Goal: Information Seeking & Learning: Compare options

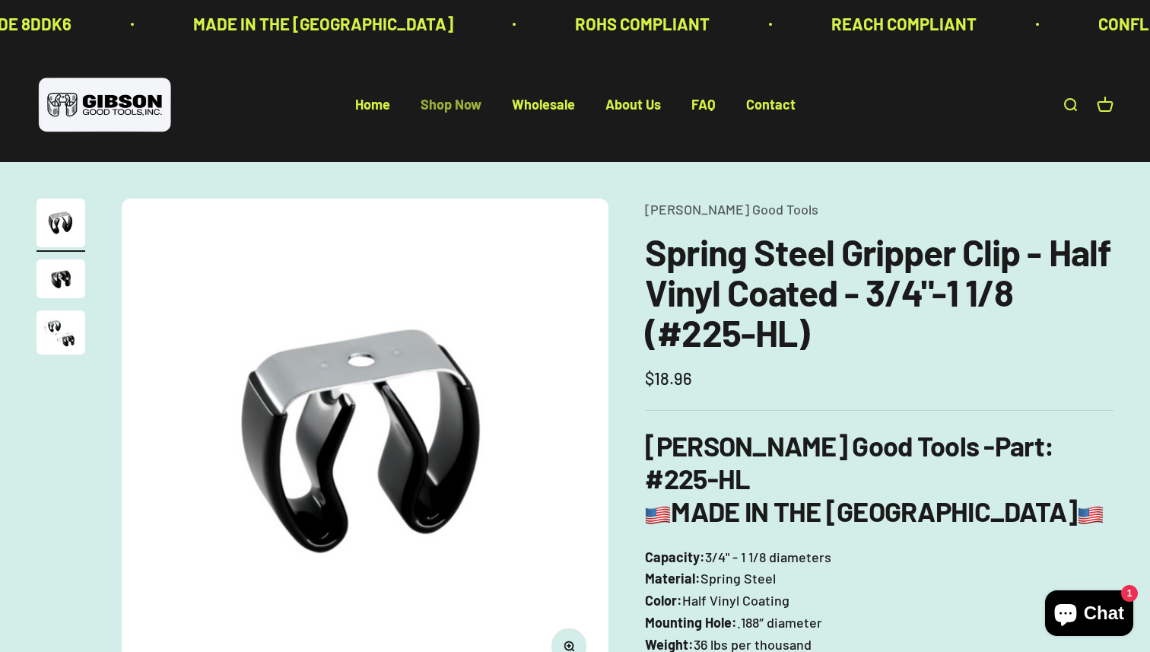
click at [452, 110] on link "Shop Now" at bounding box center [451, 105] width 61 height 17
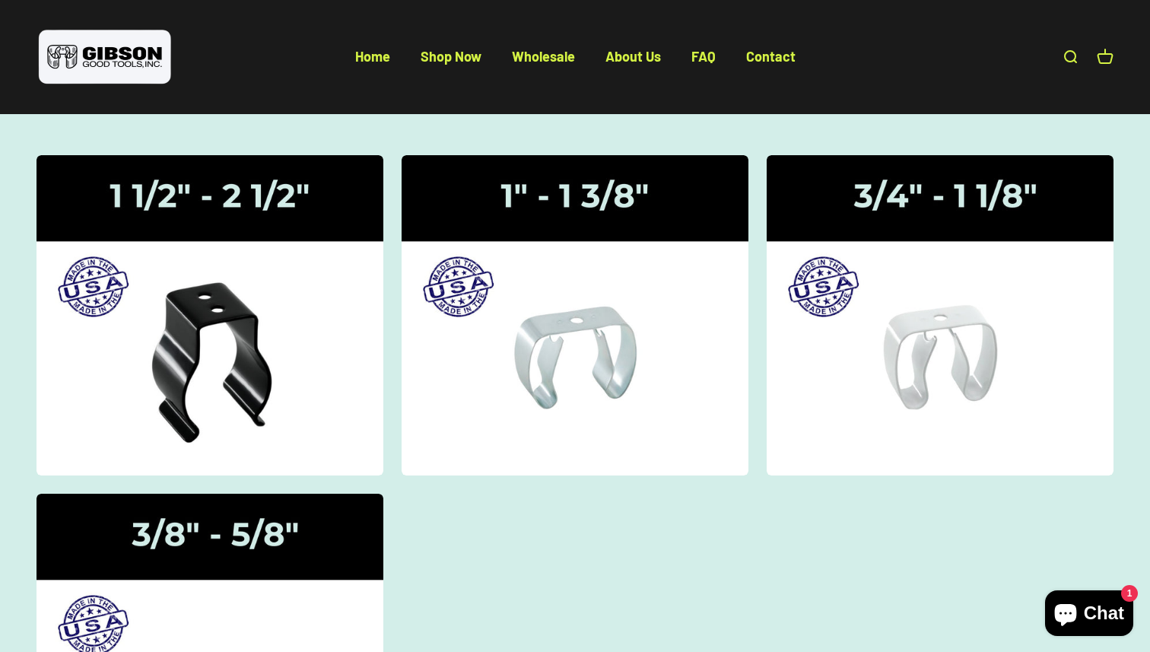
scroll to position [119, 0]
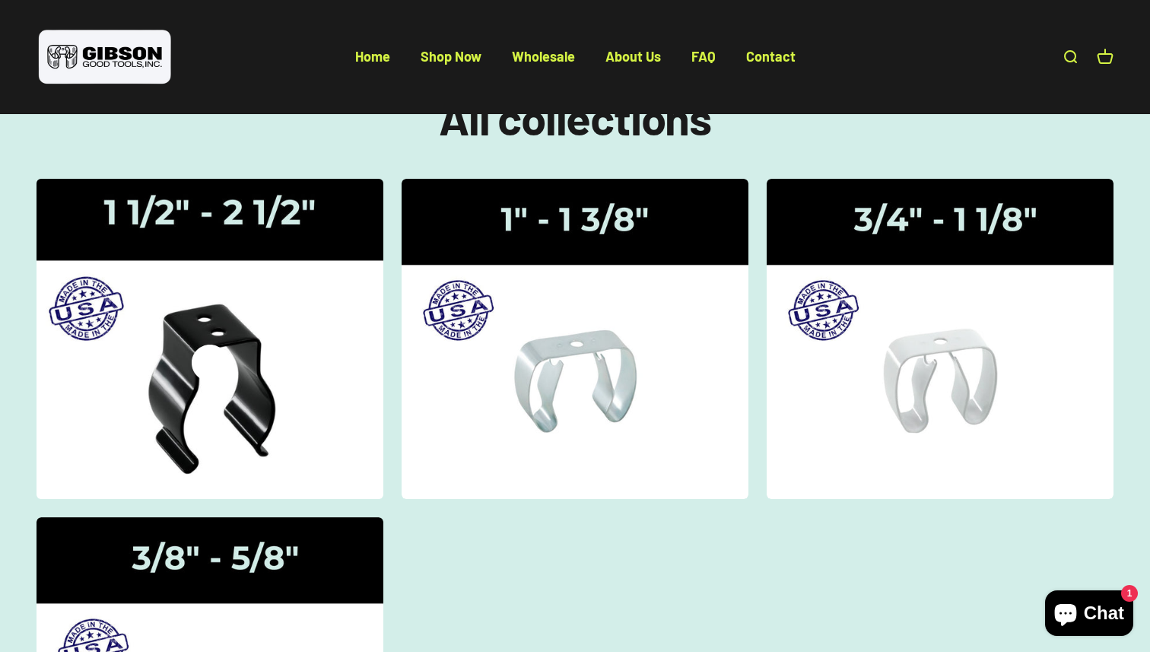
click at [291, 324] on img at bounding box center [209, 338] width 367 height 339
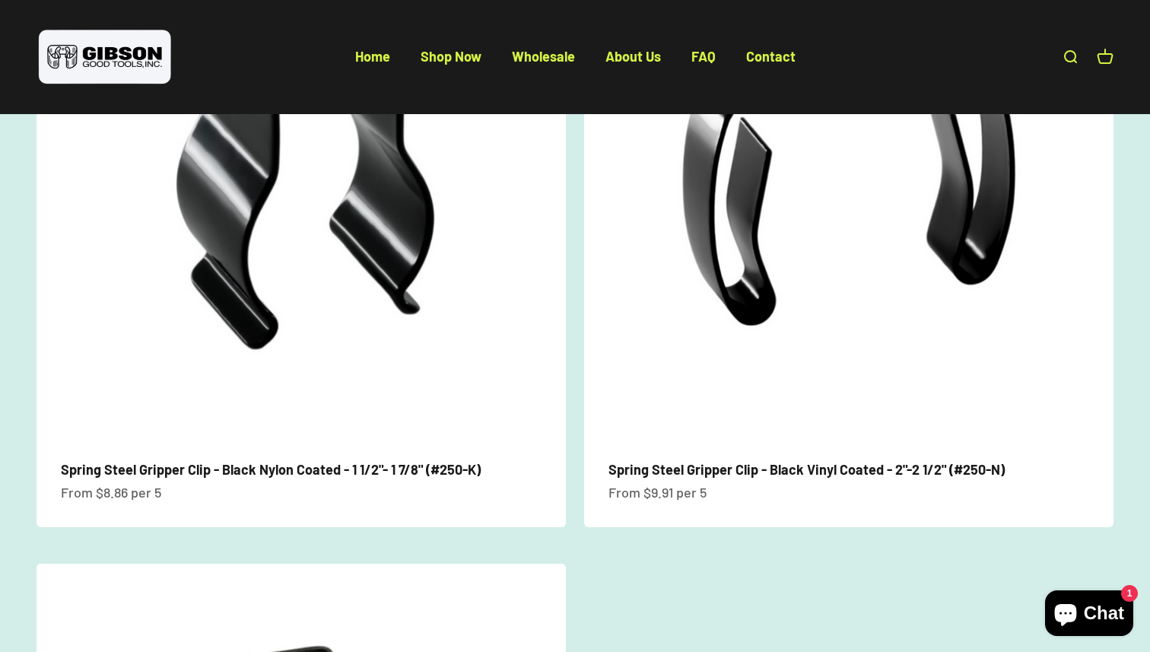
scroll to position [223, 0]
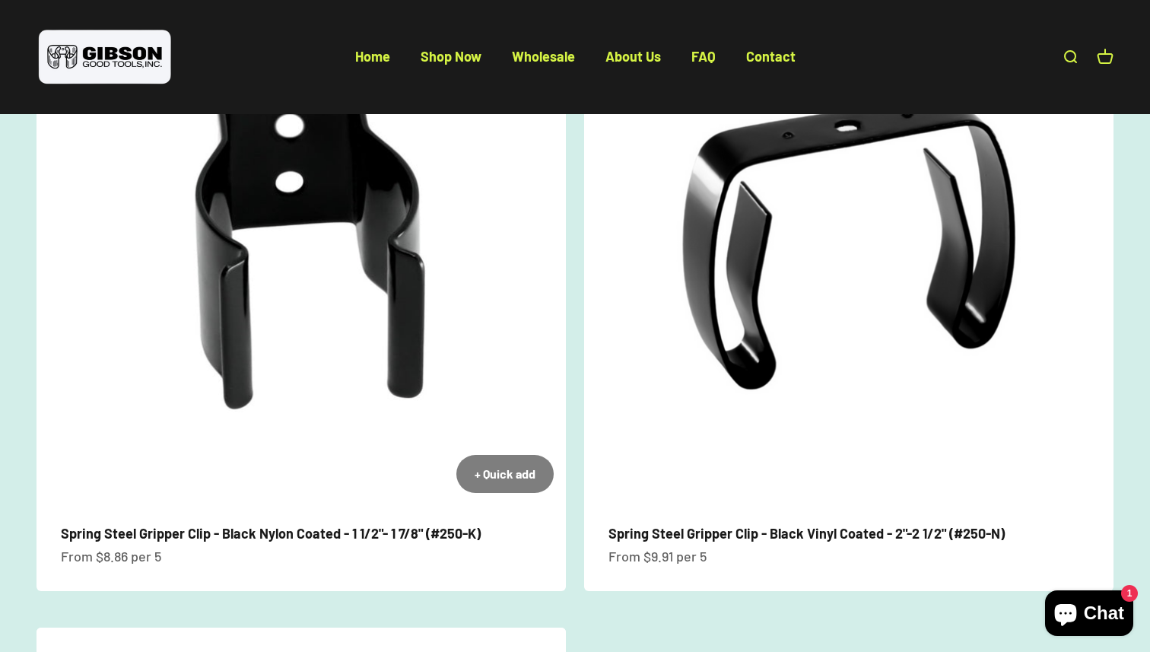
click at [260, 328] on img at bounding box center [302, 241] width 530 height 530
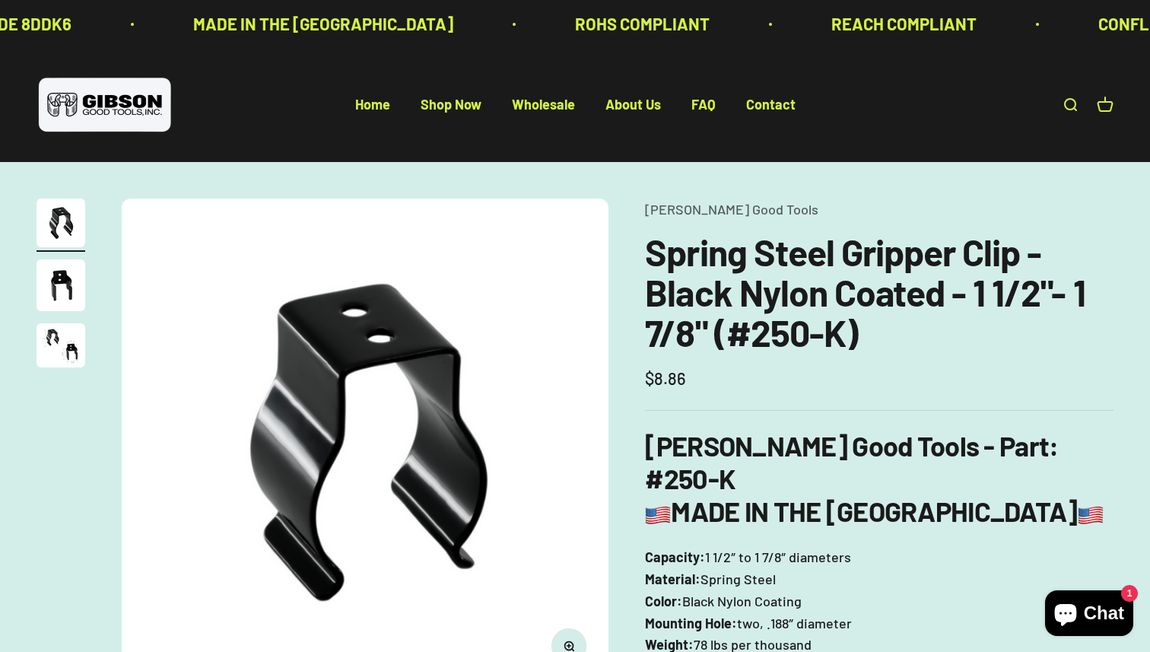
click at [45, 352] on img "Go to item 3" at bounding box center [61, 345] width 49 height 44
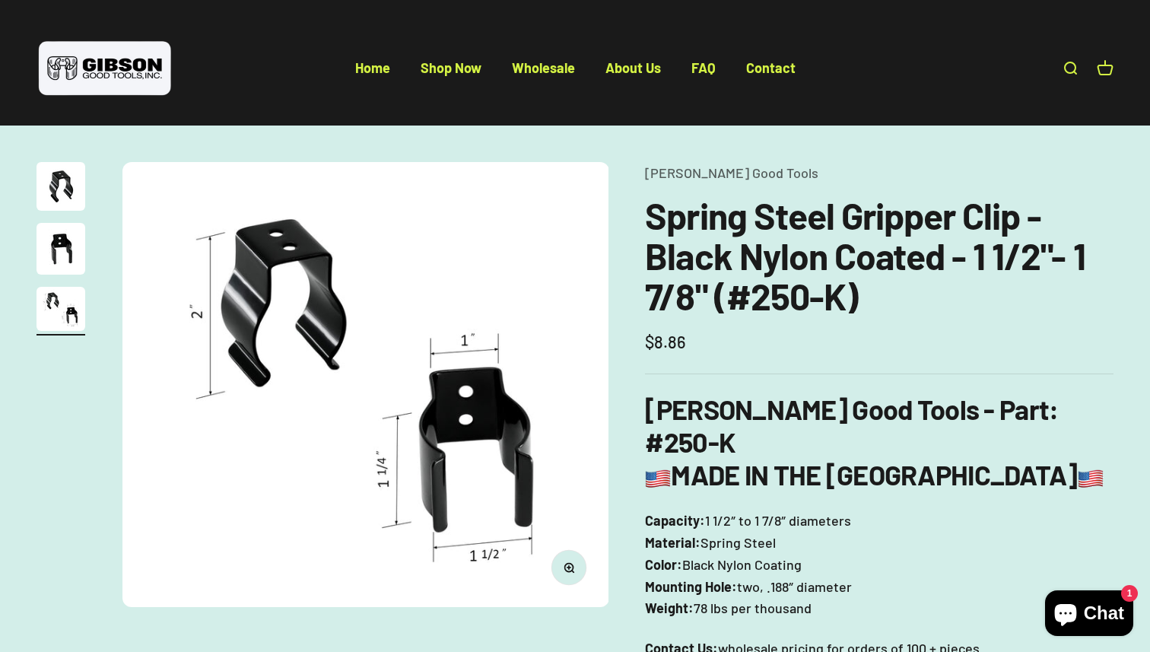
scroll to position [33, 0]
